Goal: Obtain resource: Download file/media

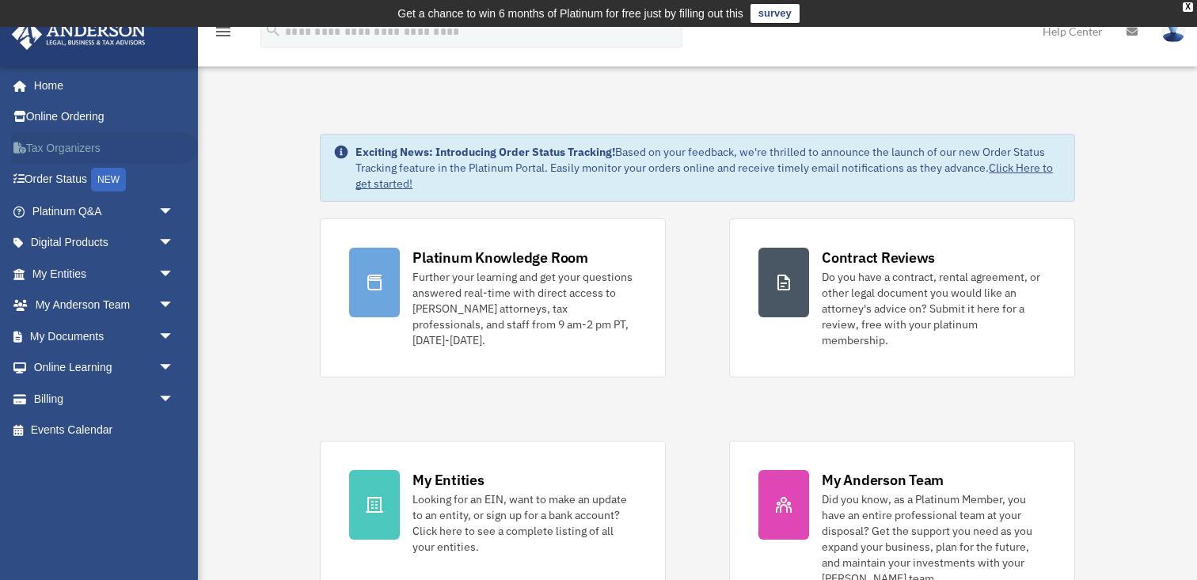
click at [104, 146] on link "Tax Organizers" at bounding box center [104, 148] width 187 height 32
click at [161, 279] on span "arrow_drop_down" at bounding box center [174, 274] width 32 height 32
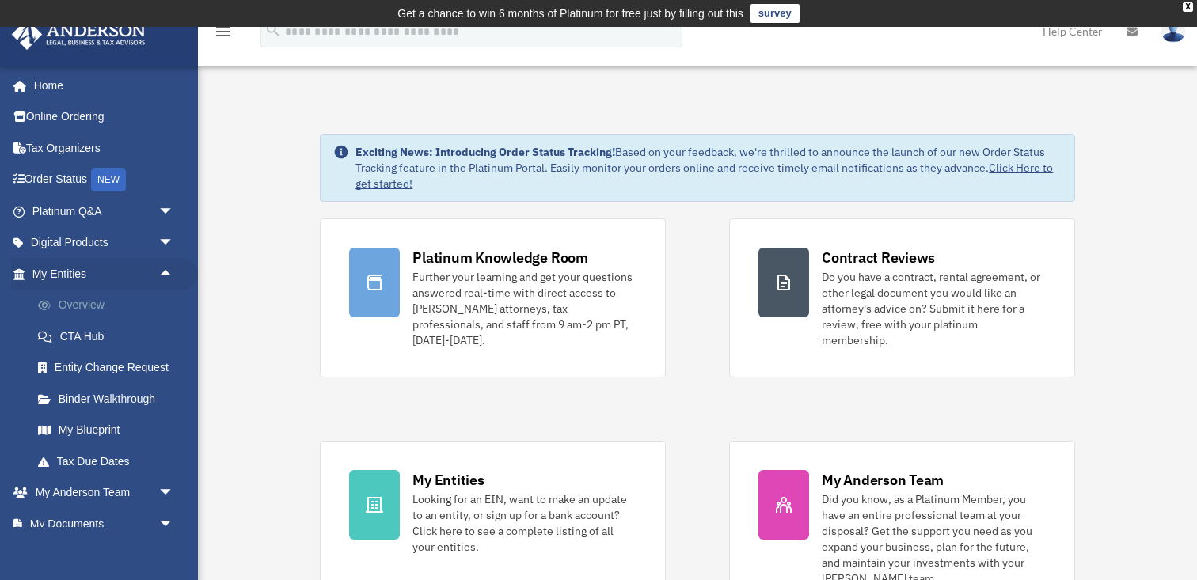
click at [82, 305] on link "Overview" at bounding box center [110, 306] width 176 height 32
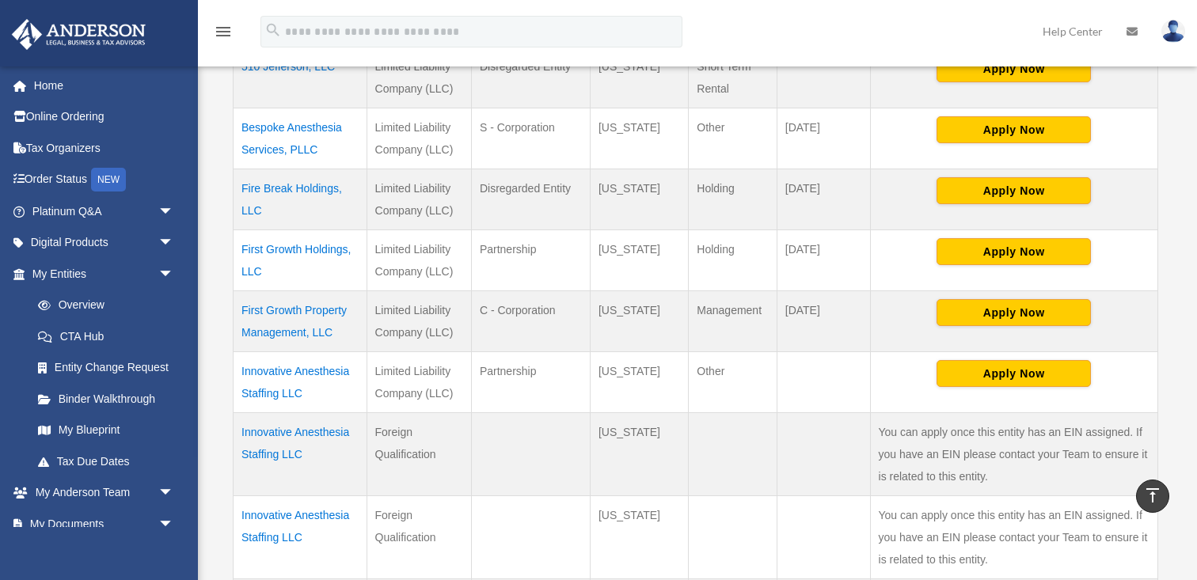
scroll to position [512, 0]
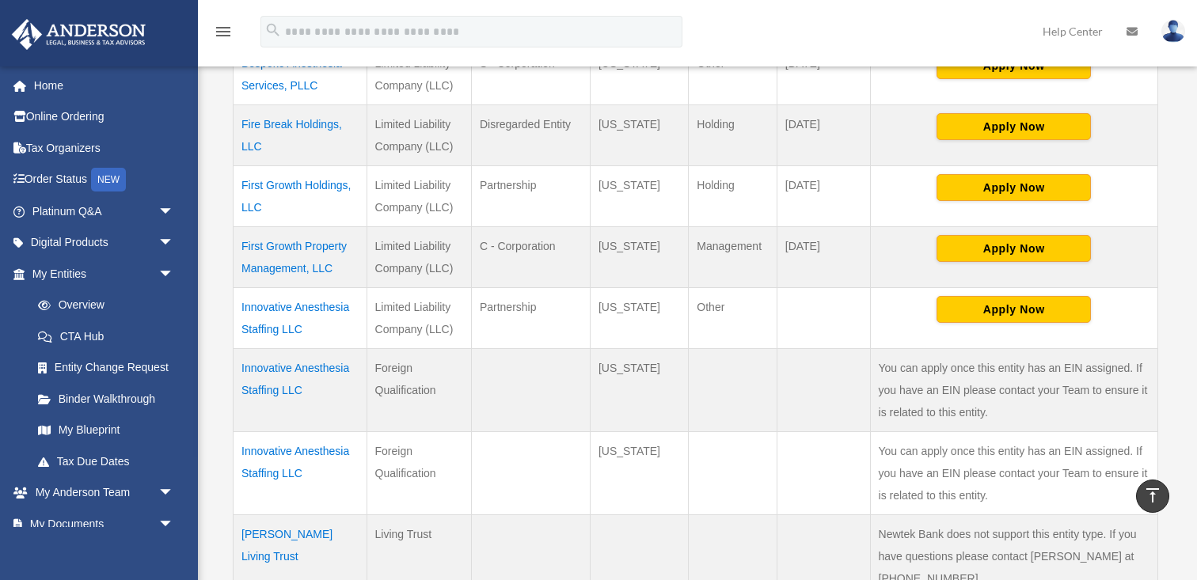
click at [306, 244] on td "First Growth Property Management, LLC" at bounding box center [301, 257] width 134 height 61
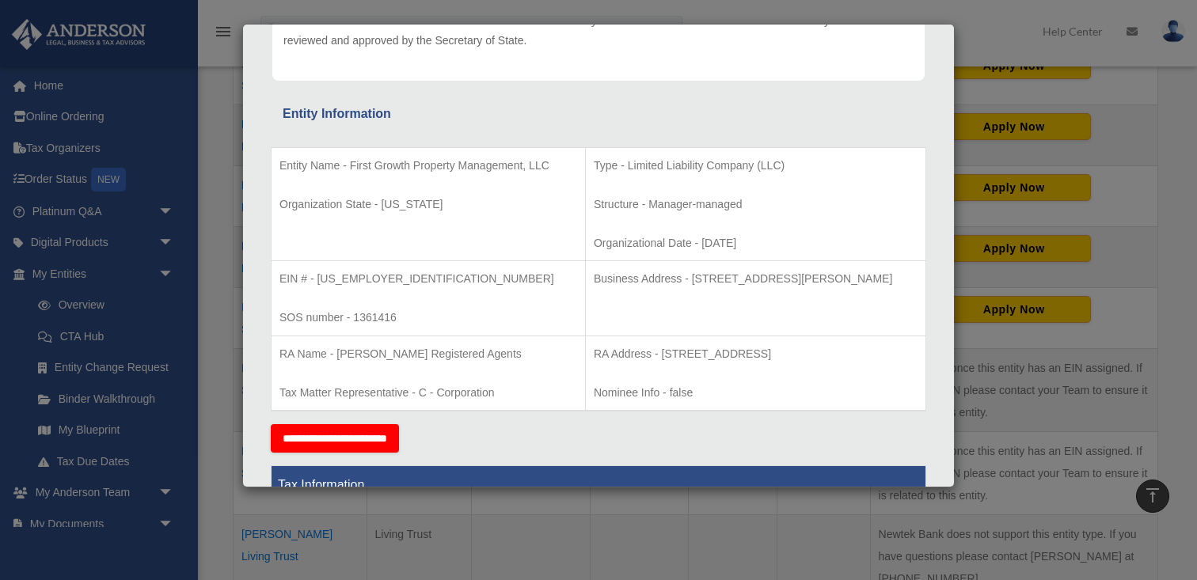
scroll to position [235, 0]
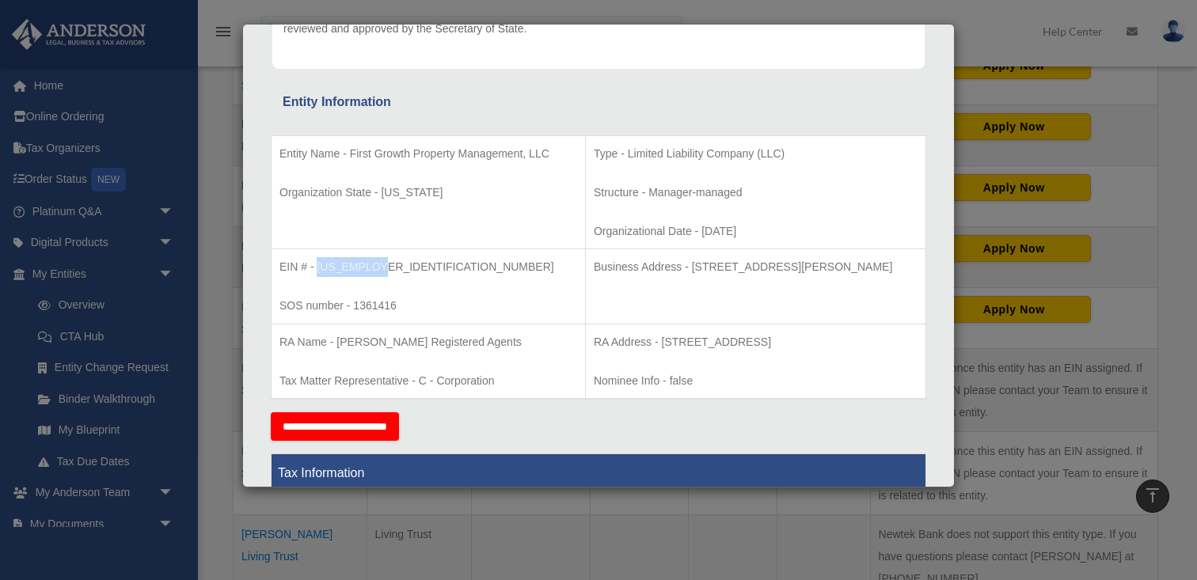
drag, startPoint x: 318, startPoint y: 268, endPoint x: 388, endPoint y: 272, distance: 69.8
click at [388, 272] on p "EIN # - 88-4164350" at bounding box center [428, 267] width 298 height 20
copy p "88-4164350"
drag, startPoint x: 666, startPoint y: 269, endPoint x: 918, endPoint y: 268, distance: 251.7
click at [918, 268] on td "Business Address - 3225 McLeod Dr, Suite 100, Las Vegas, NV 89121" at bounding box center [755, 286] width 340 height 75
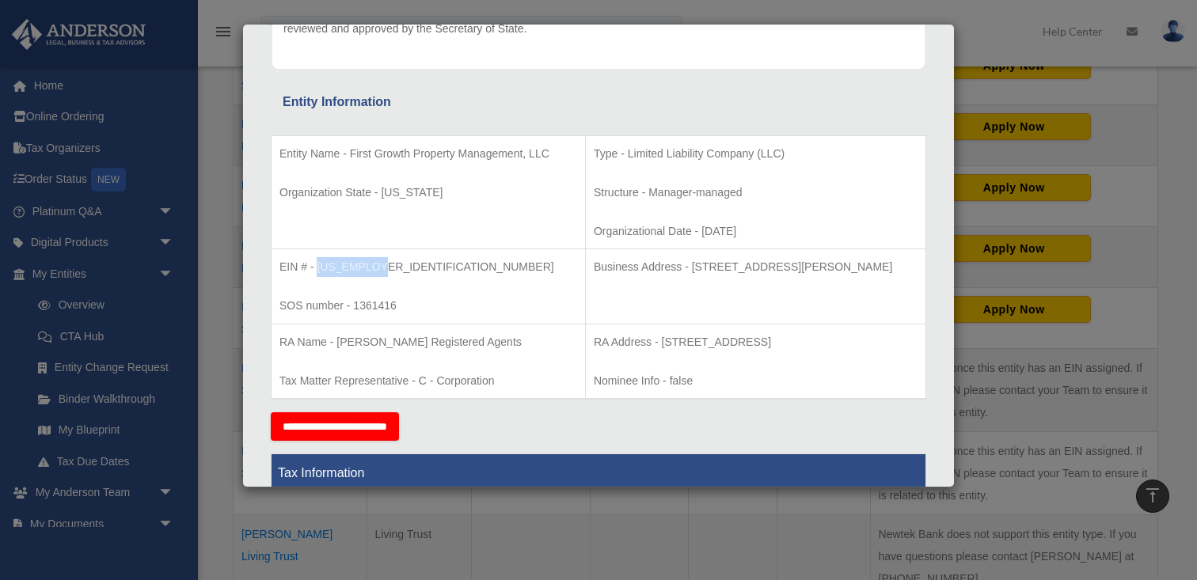
copy p "3225 McLeod Dr, Suite 100, Las Vegas, NV 89121"
click at [585, 291] on td "Business Address - 3225 McLeod Dr, Suite 100, Las Vegas, NV 89121" at bounding box center [755, 286] width 340 height 75
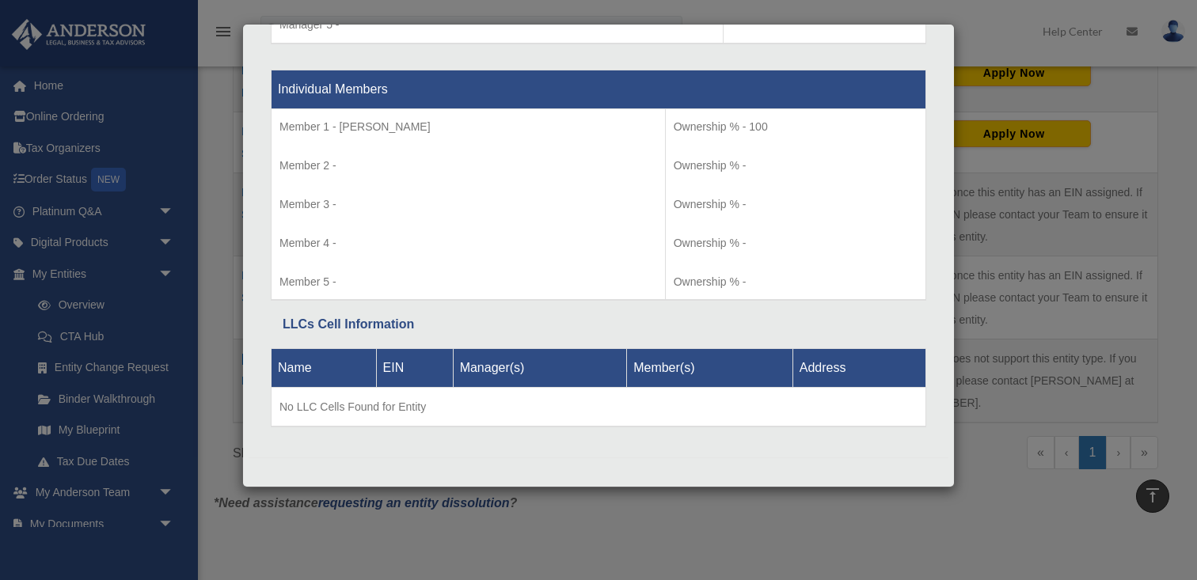
scroll to position [690, 0]
click at [1003, 248] on div "Details × Articles Sent Organizational Date" at bounding box center [598, 290] width 1197 height 580
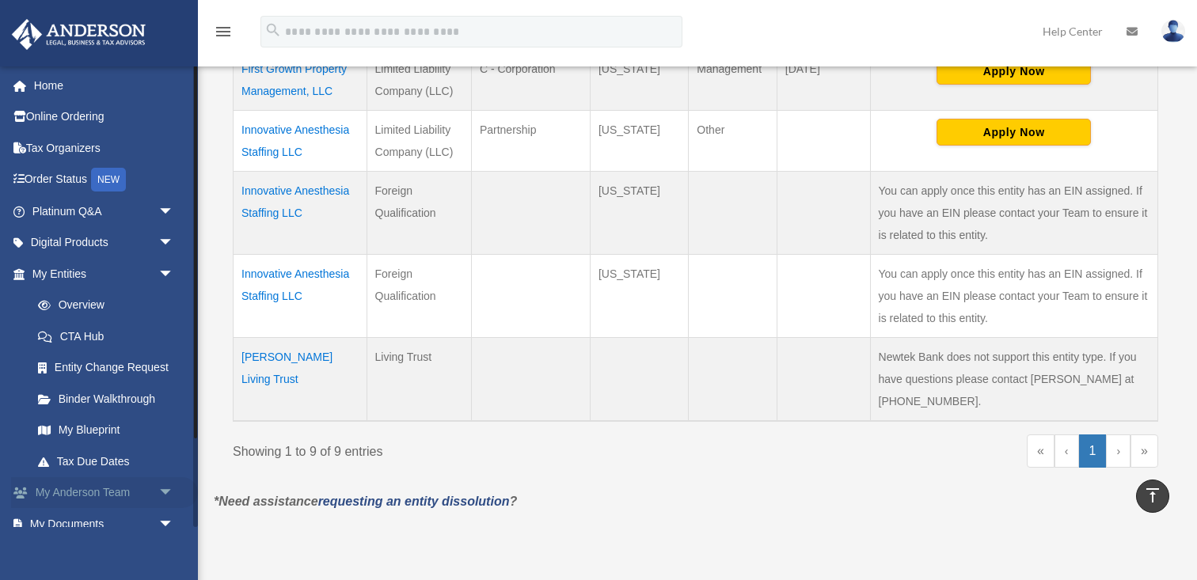
click at [128, 496] on link "My Anderson Team arrow_drop_down" at bounding box center [104, 493] width 187 height 32
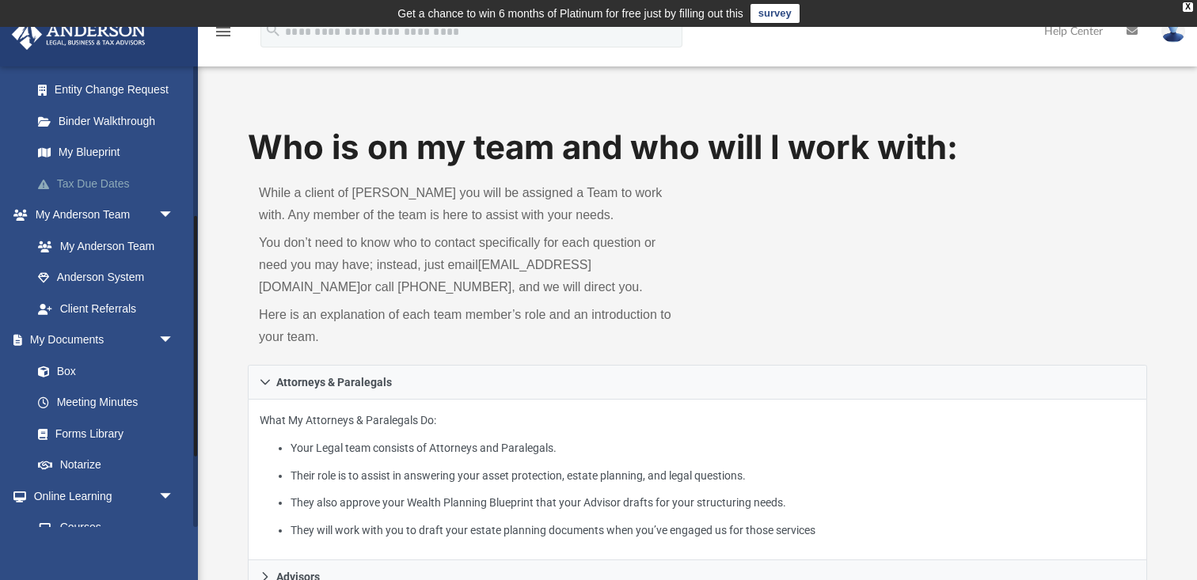
scroll to position [294, 0]
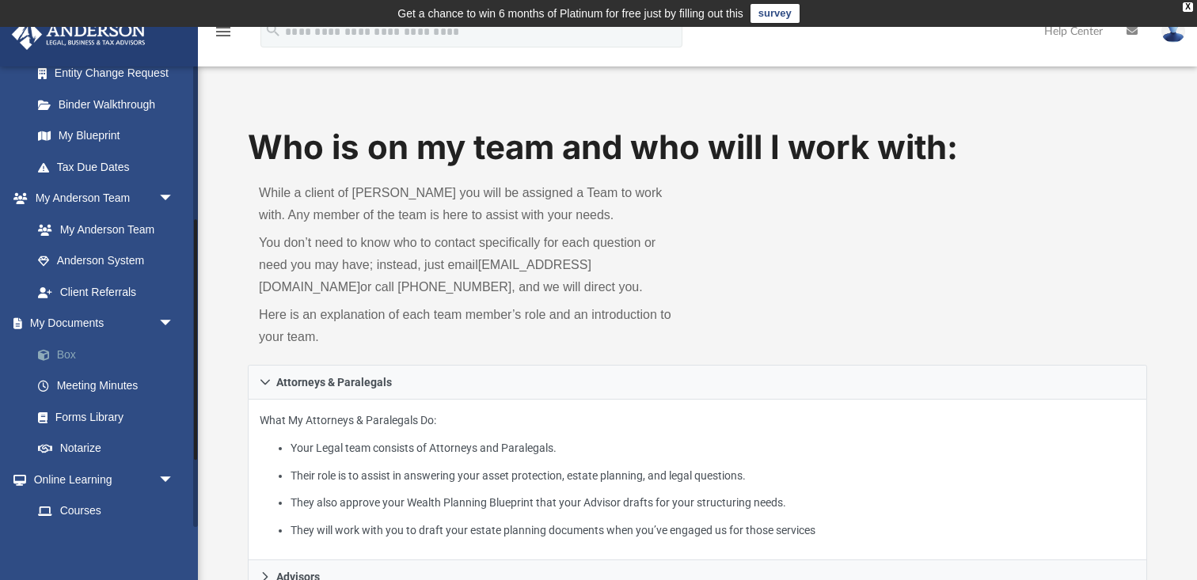
click at [113, 353] on link "Box" at bounding box center [110, 355] width 176 height 32
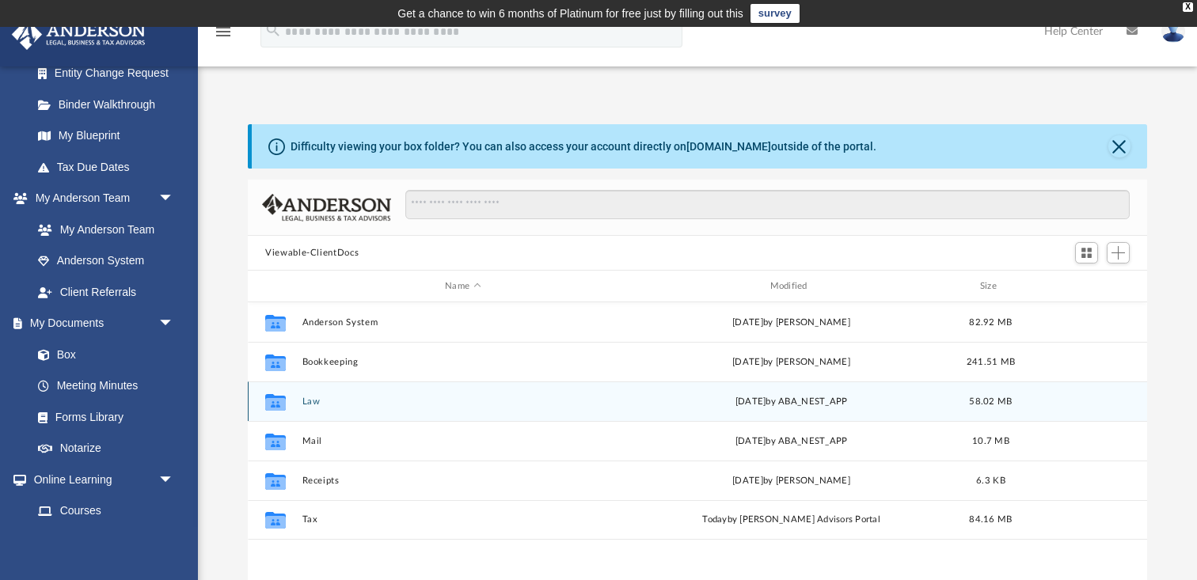
scroll to position [135, 0]
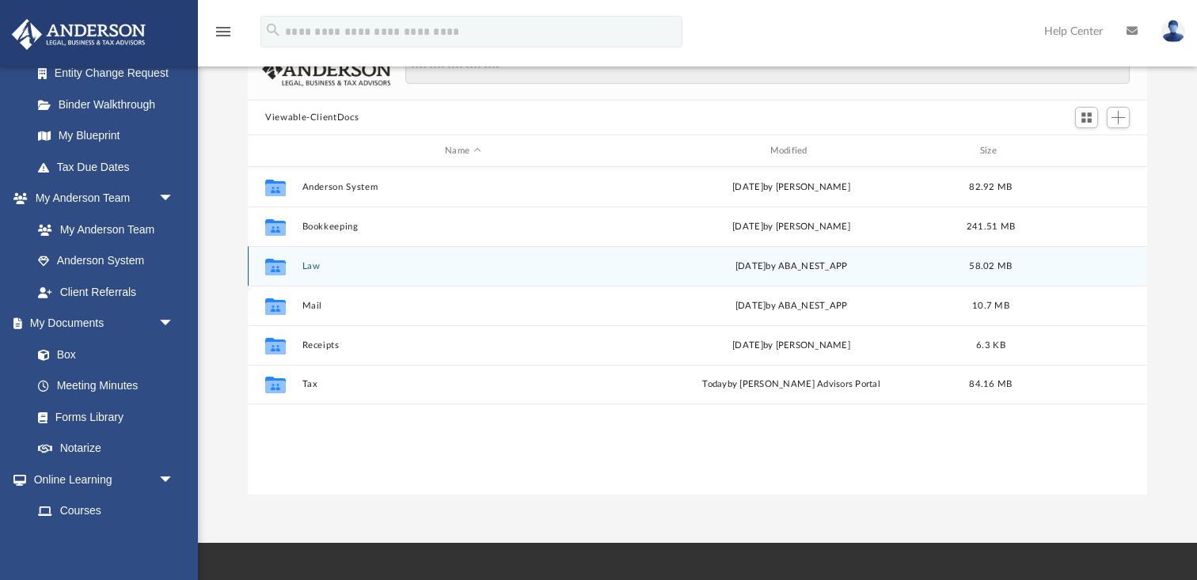
click at [416, 268] on button "Law" at bounding box center [462, 266] width 321 height 10
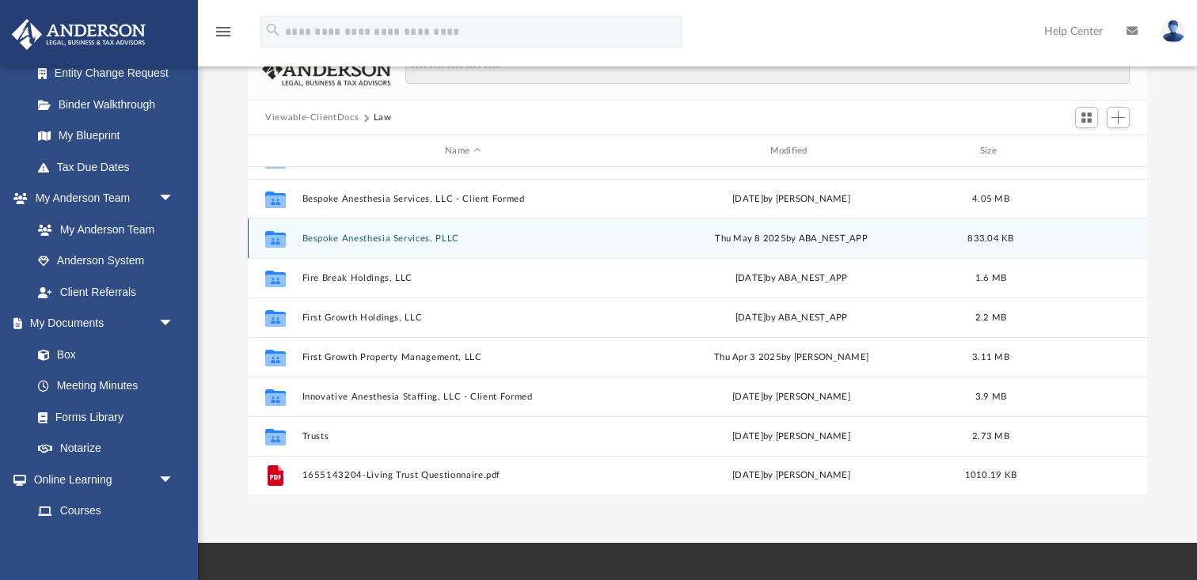
scroll to position [0, 0]
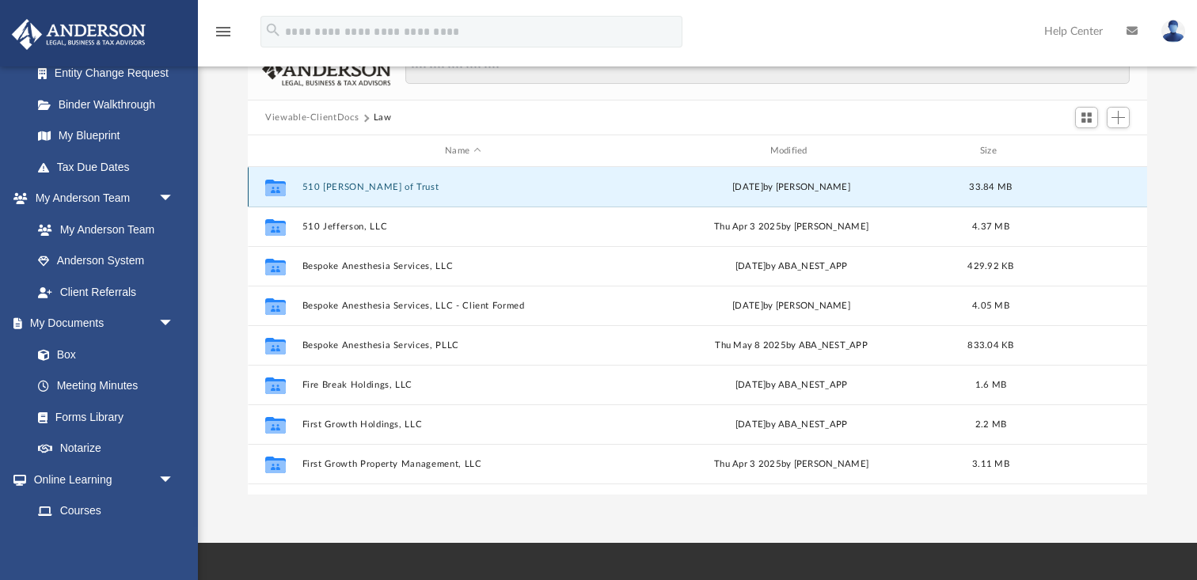
click at [370, 185] on button "510 [PERSON_NAME] of Trust" at bounding box center [462, 187] width 321 height 10
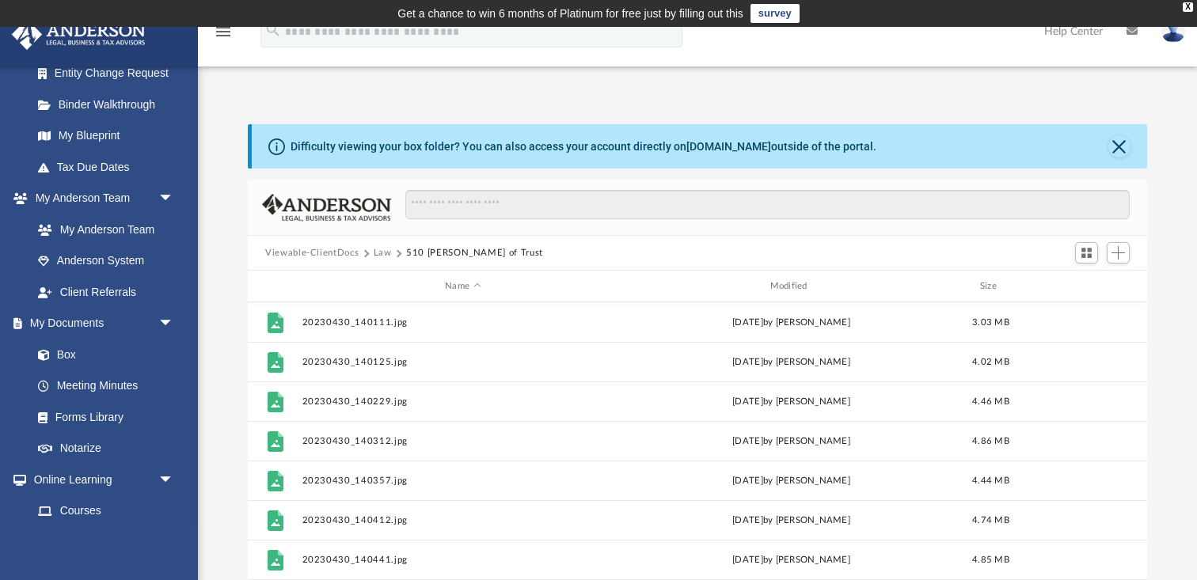
click at [378, 254] on button "Law" at bounding box center [383, 253] width 18 height 14
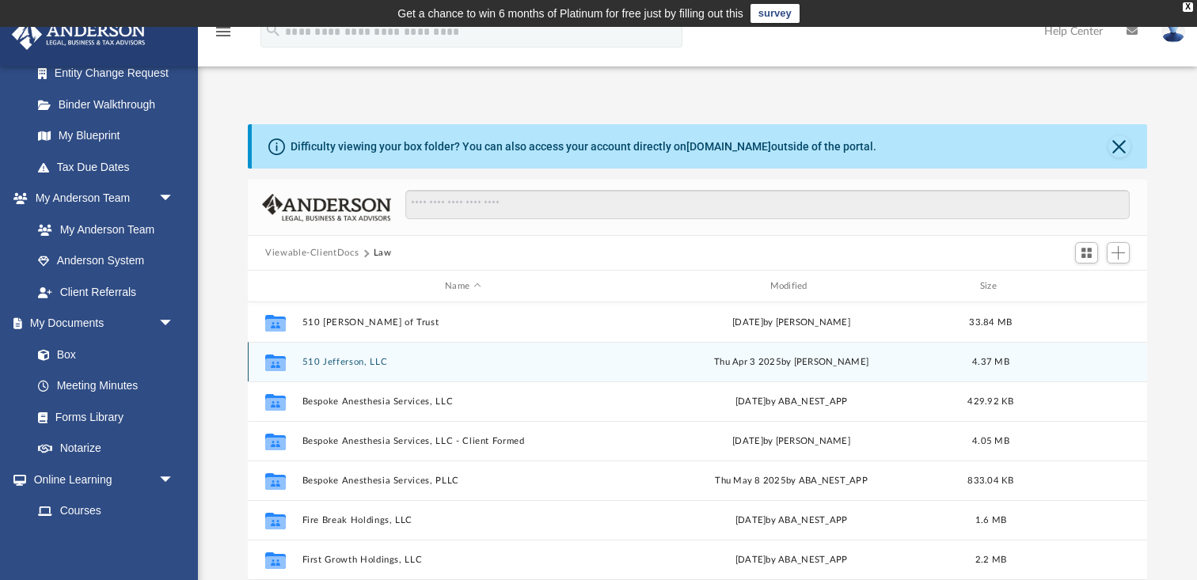
click at [381, 363] on button "510 Jefferson, LLC" at bounding box center [462, 362] width 321 height 10
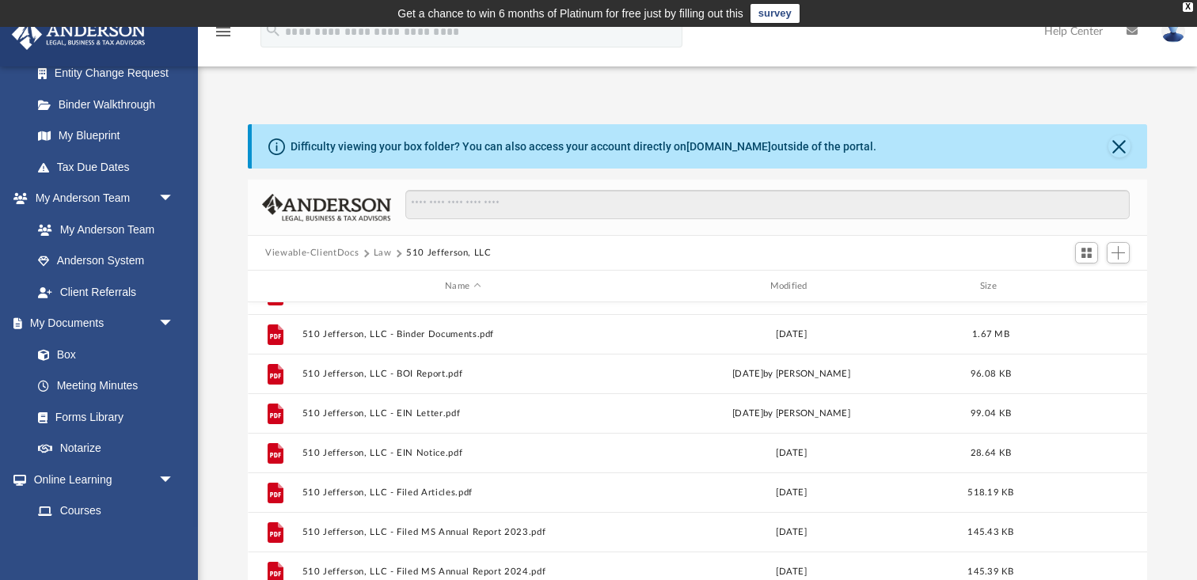
click at [378, 256] on button "Law" at bounding box center [383, 253] width 18 height 14
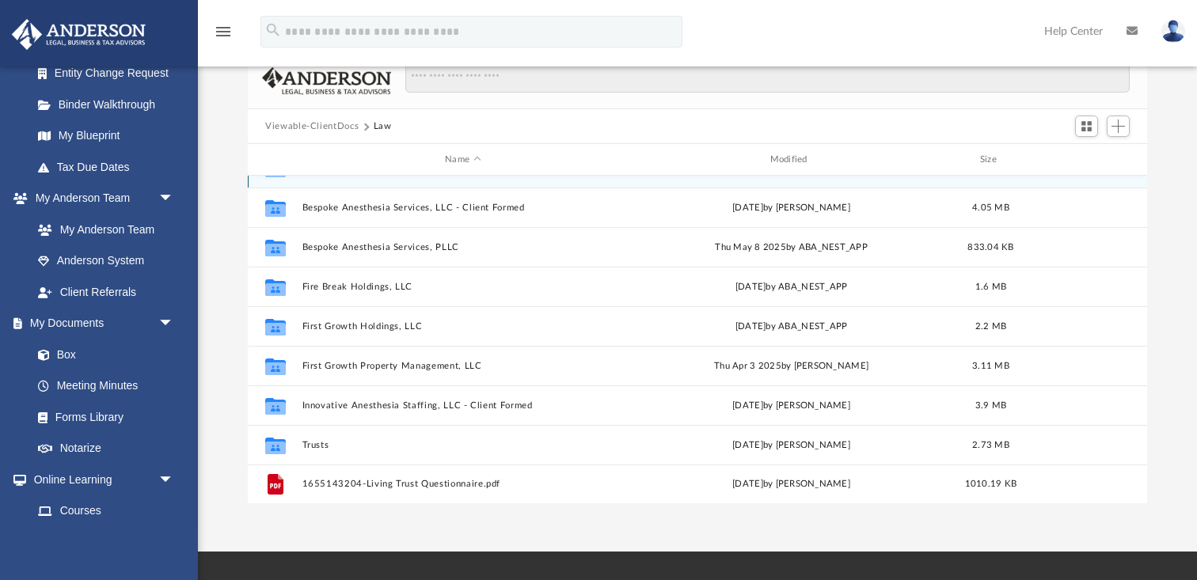
scroll to position [139, 0]
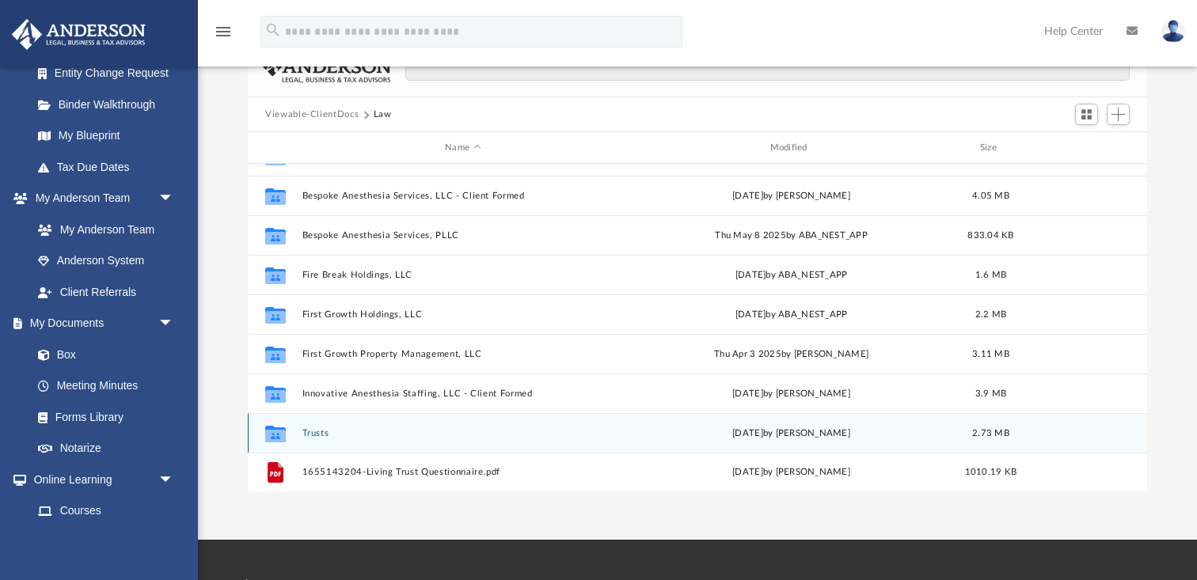
click at [316, 431] on button "Trusts" at bounding box center [462, 433] width 321 height 10
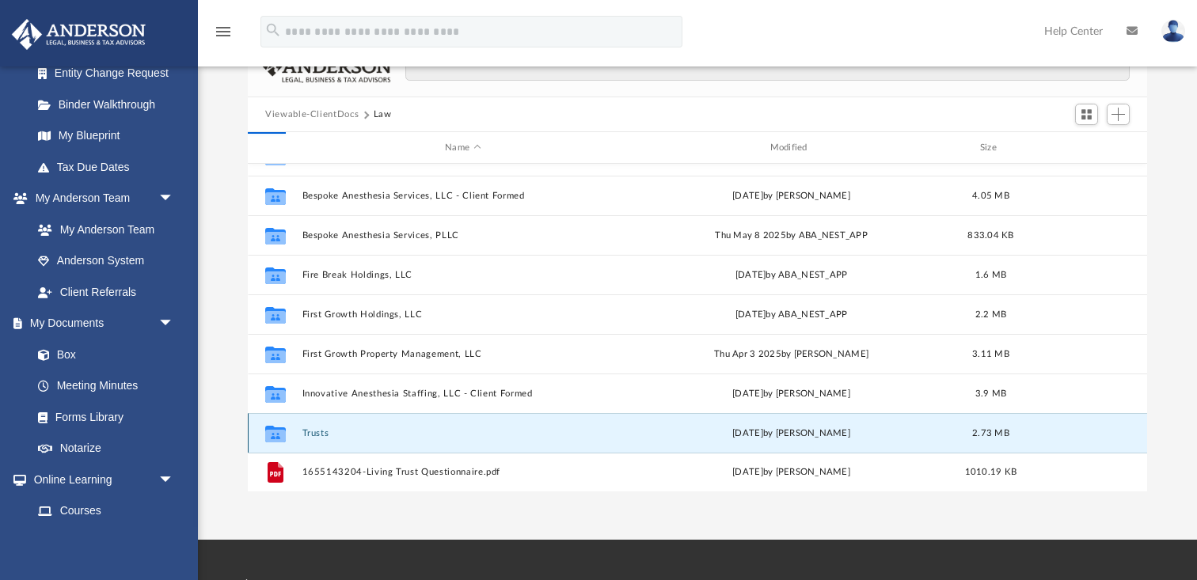
scroll to position [0, 0]
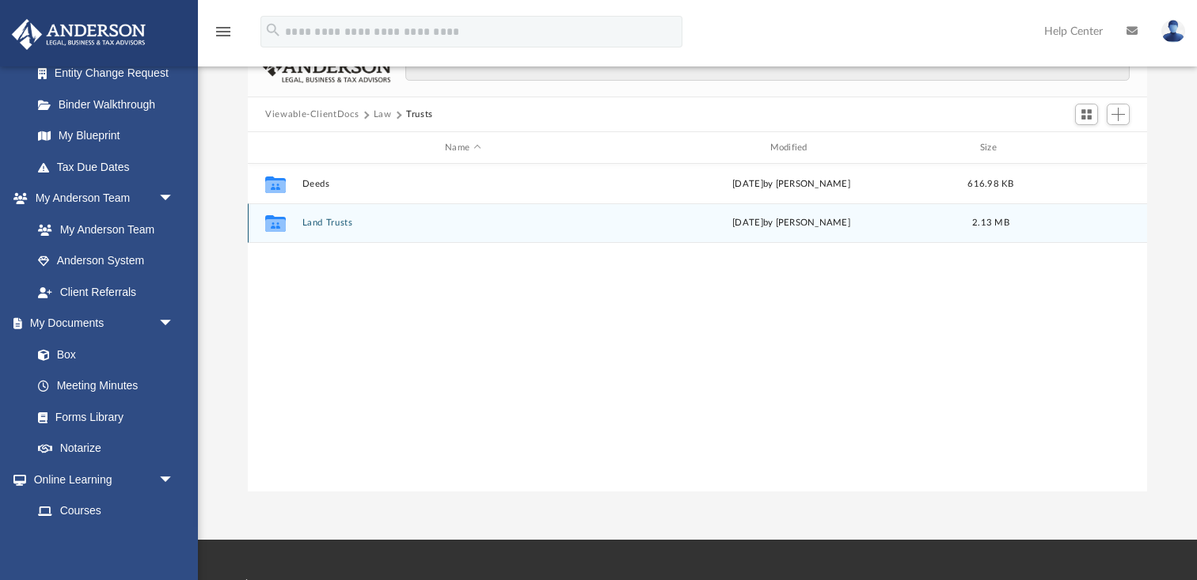
click at [331, 216] on div "Collaborated Folder Land Trusts [DATE] by [PERSON_NAME] 2.13 MB" at bounding box center [697, 223] width 899 height 40
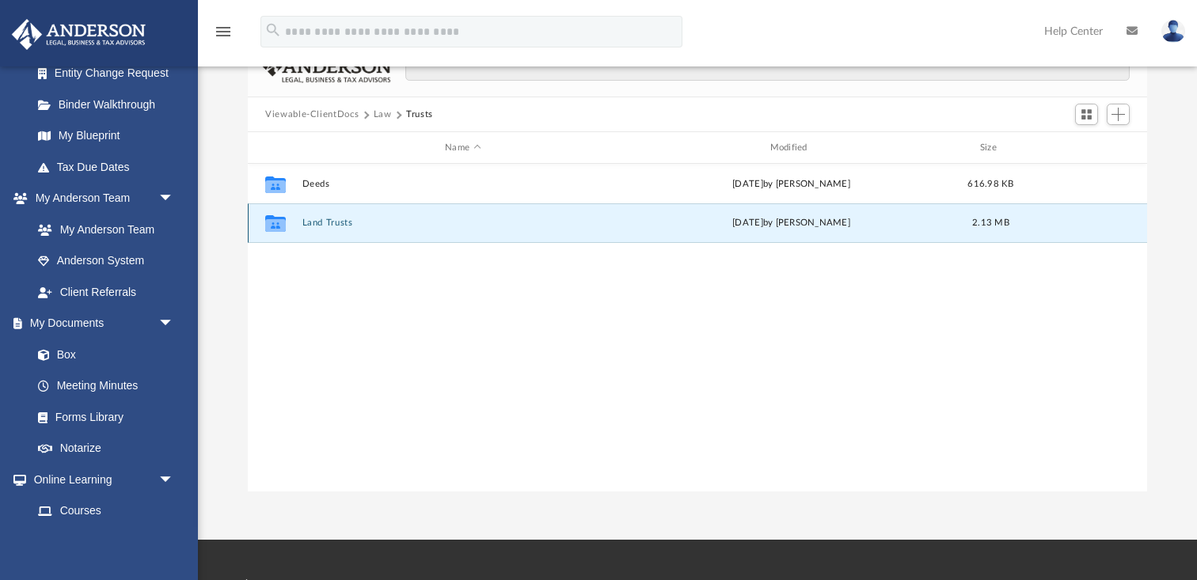
click at [331, 223] on button "Land Trusts" at bounding box center [462, 223] width 321 height 10
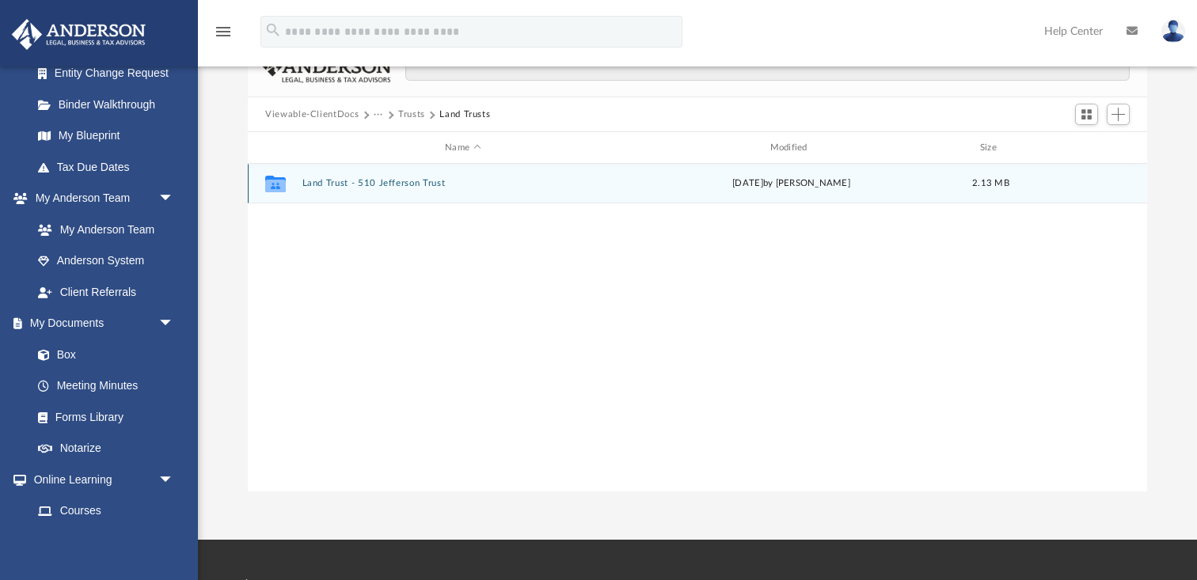
click at [393, 182] on button "Land Trust - 510 Jefferson Trust" at bounding box center [462, 183] width 321 height 10
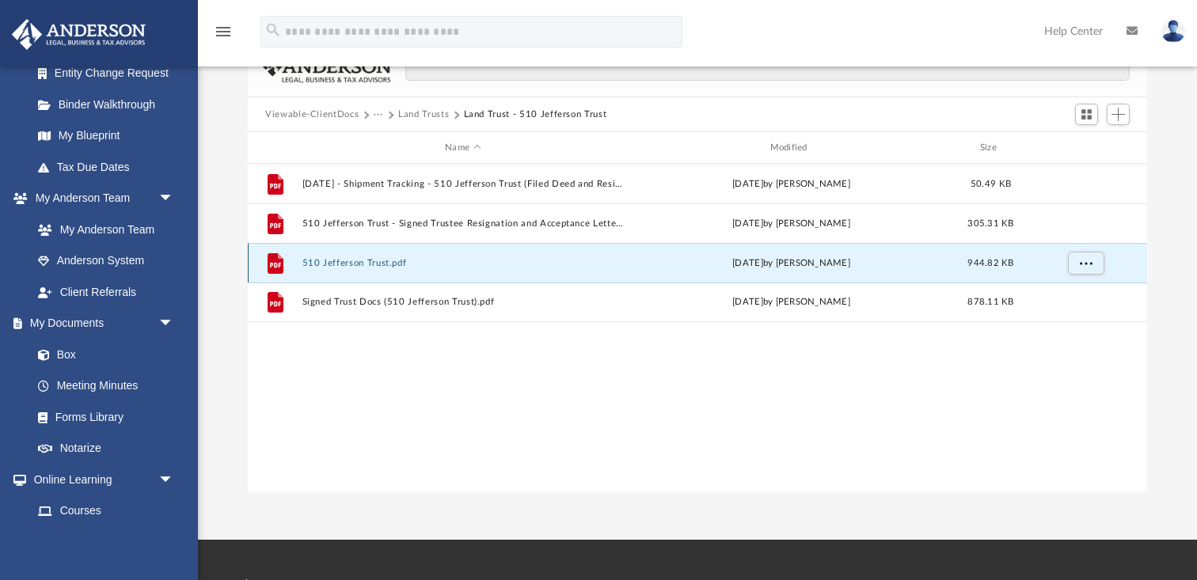
click at [383, 258] on button "510 Jefferson Trust.pdf" at bounding box center [462, 263] width 321 height 10
